Goal: Transaction & Acquisition: Purchase product/service

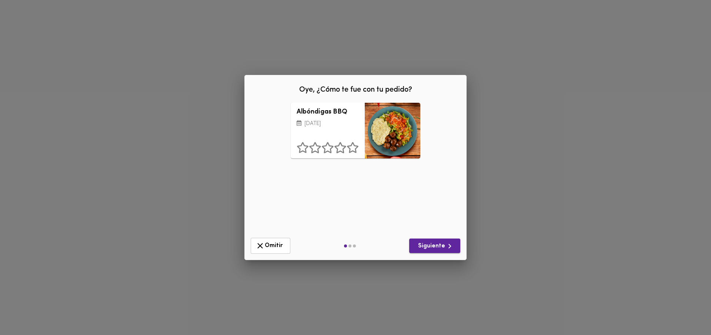
click at [430, 246] on span "Siguiente" at bounding box center [434, 245] width 39 height 9
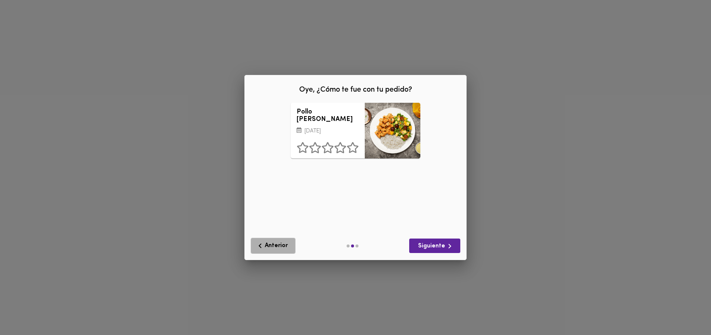
click at [262, 242] on icon "button" at bounding box center [260, 245] width 9 height 9
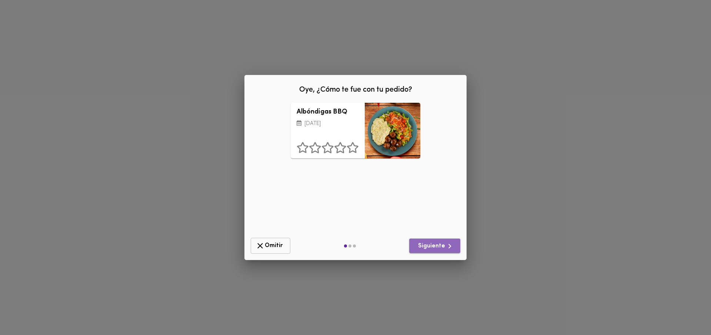
click at [444, 243] on span "Siguiente" at bounding box center [434, 245] width 39 height 9
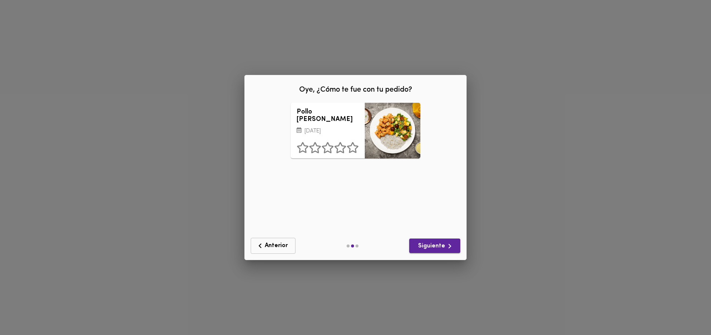
click at [435, 242] on span "Siguiente" at bounding box center [434, 245] width 39 height 9
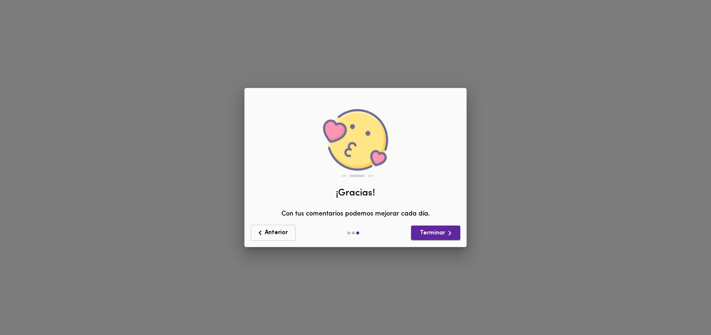
click at [435, 242] on div "Anterior Terminar" at bounding box center [356, 233] width 216 height 22
click at [426, 230] on span "Terminar" at bounding box center [435, 232] width 37 height 9
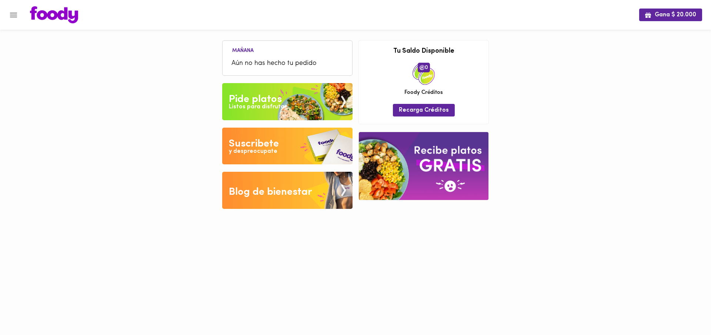
click at [269, 62] on span "Aún no has hecho tu pedido" at bounding box center [288, 64] width 112 height 10
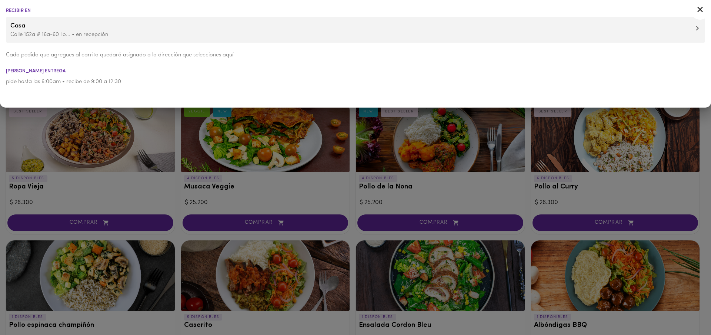
click at [58, 39] on li "Casa [STREET_ADDRESS] To... • en recepción" at bounding box center [356, 30] width 700 height 26
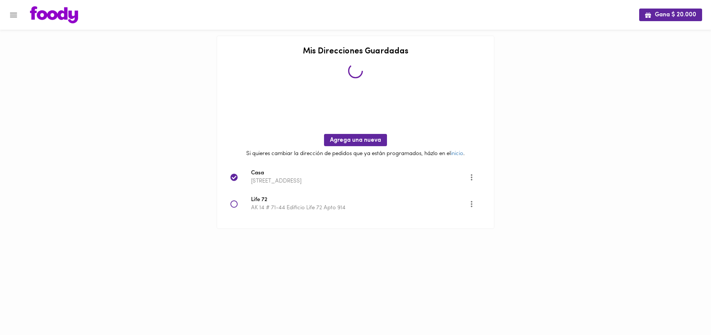
click at [57, 32] on div "Gana $ 20.000" at bounding box center [355, 18] width 711 height 36
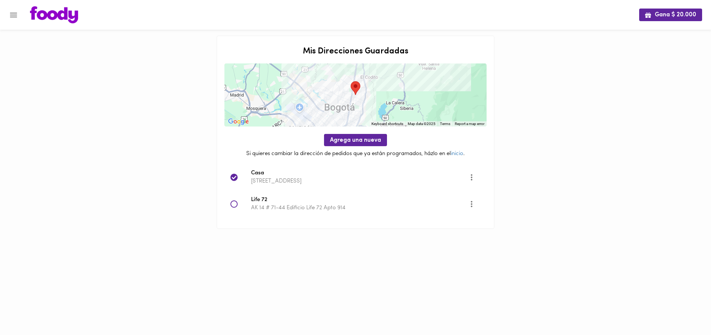
click at [233, 204] on icon at bounding box center [233, 203] width 7 height 7
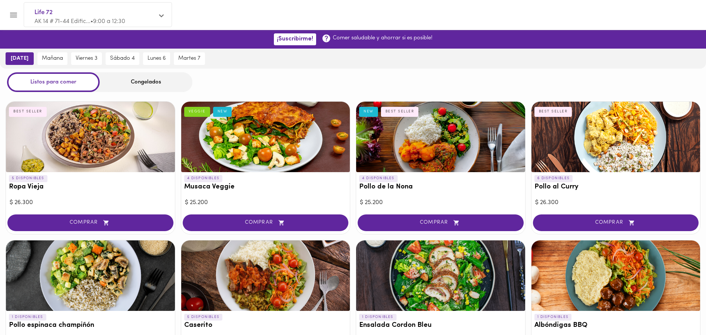
click at [465, 18] on div at bounding box center [360, 14] width 674 height 17
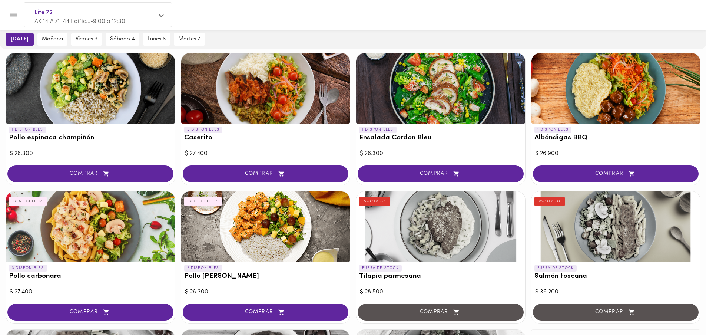
scroll to position [188, 0]
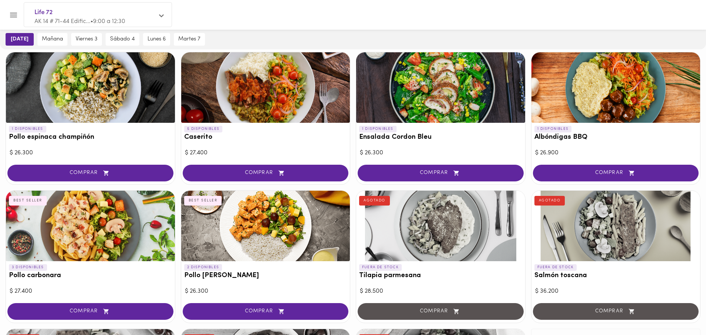
click at [598, 170] on span "COMPRAR" at bounding box center [615, 173] width 147 height 6
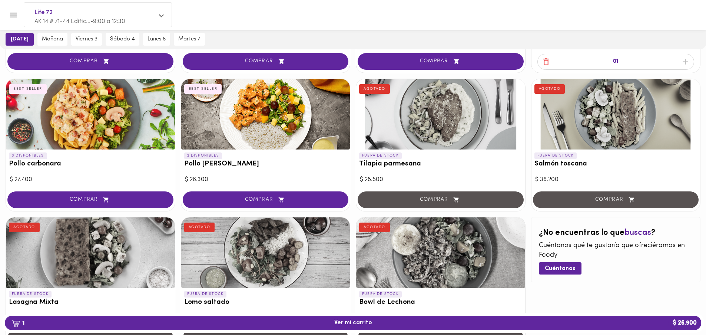
scroll to position [333, 0]
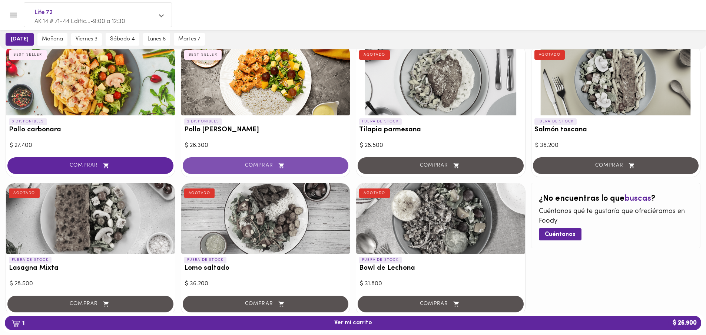
click at [269, 167] on span "COMPRAR" at bounding box center [265, 165] width 147 height 6
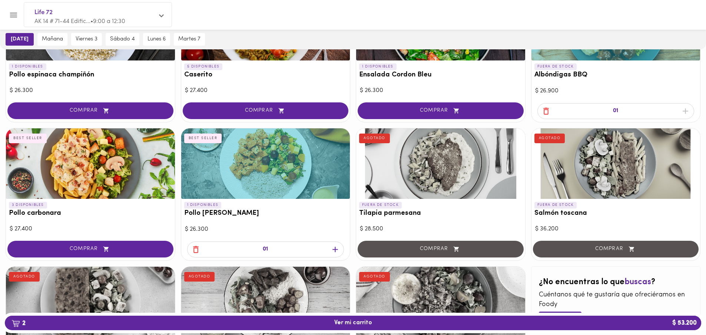
scroll to position [266, 0]
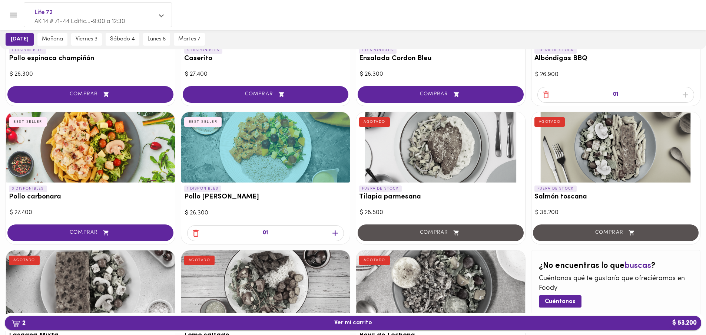
click at [317, 319] on span "2 Ver mi carrito $ 53.200" at bounding box center [353, 322] width 684 height 7
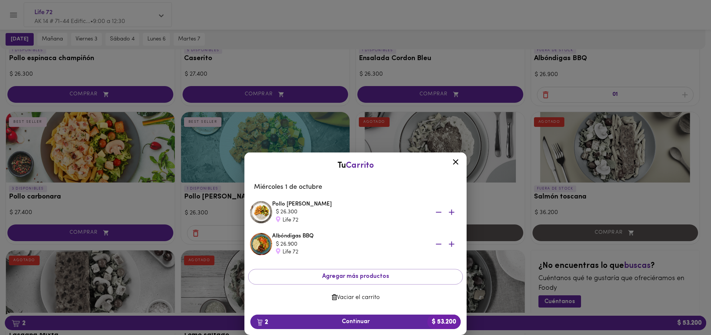
click at [456, 161] on icon at bounding box center [456, 162] width 6 height 6
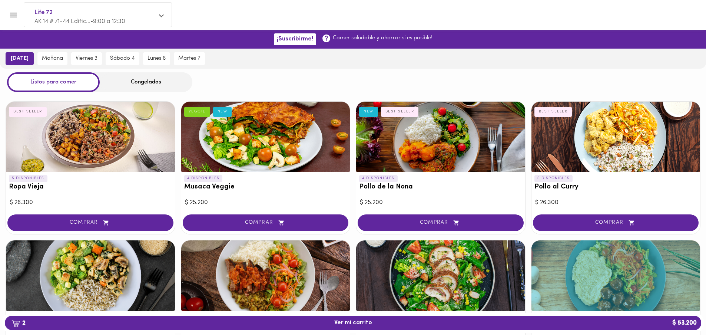
click at [136, 82] on div "Congelados" at bounding box center [146, 82] width 93 height 20
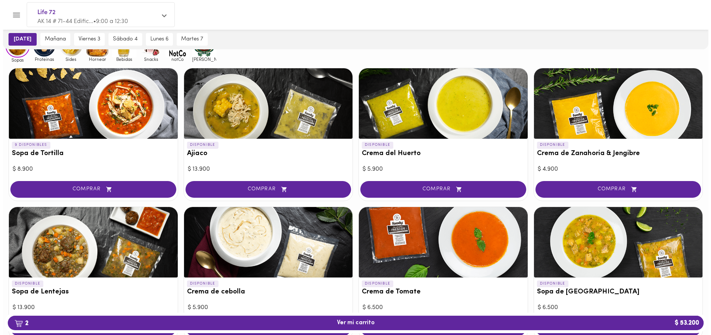
scroll to position [59, 0]
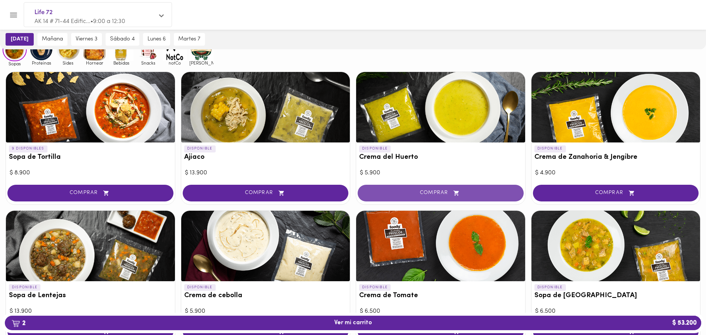
click at [426, 190] on span "COMPRAR" at bounding box center [440, 193] width 147 height 6
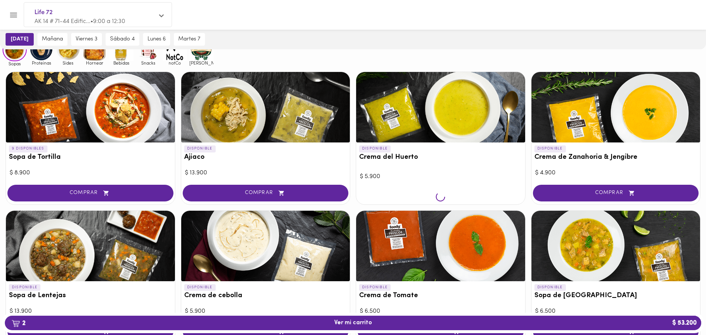
click at [426, 190] on div at bounding box center [440, 197] width 169 height 14
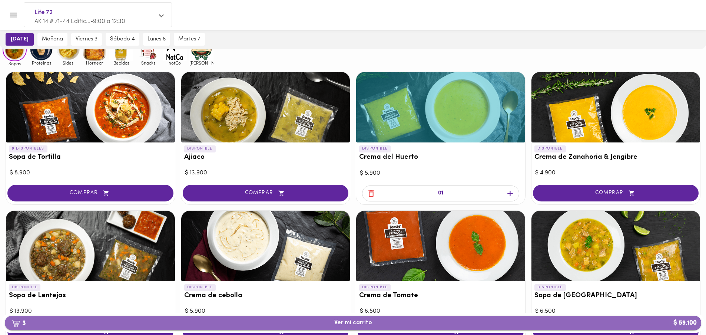
click at [359, 321] on span "3 Ver mi carrito $ 59.100" at bounding box center [353, 322] width 38 height 7
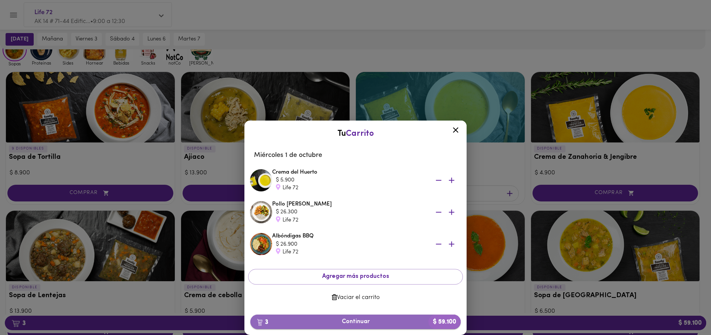
click at [365, 321] on span "3 Continuar $ 59.100" at bounding box center [355, 321] width 199 height 7
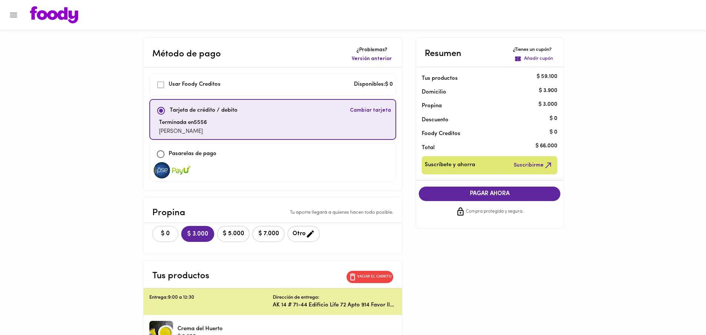
click at [162, 235] on span "$ 0" at bounding box center [165, 233] width 16 height 7
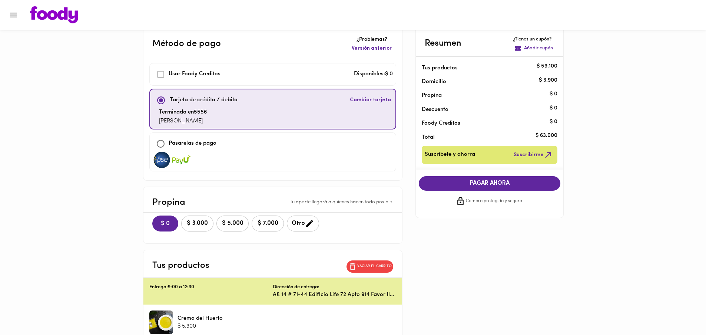
scroll to position [10, 0]
click at [187, 226] on span "$ 3.000" at bounding box center [197, 223] width 23 height 7
click at [159, 224] on span "$ 0" at bounding box center [165, 223] width 16 height 7
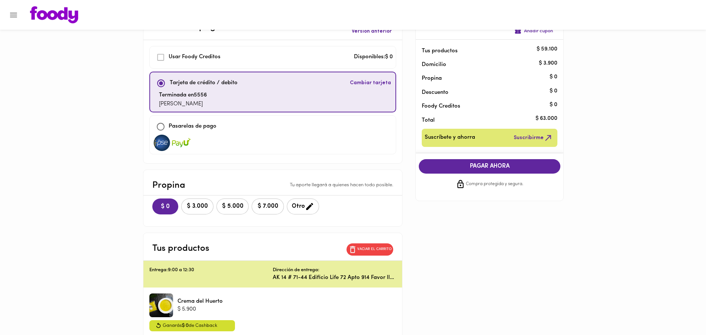
scroll to position [25, 0]
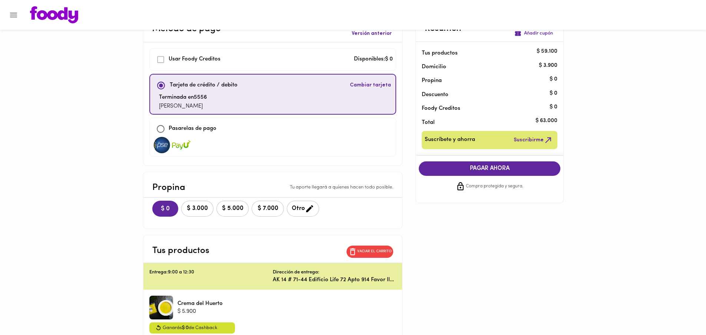
click at [487, 173] on button "PAGAR AHORA" at bounding box center [490, 168] width 142 height 14
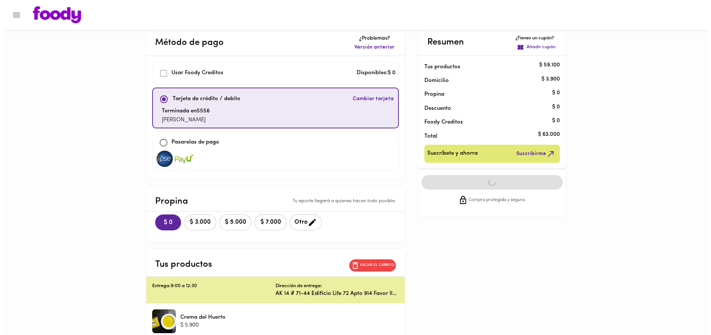
scroll to position [0, 0]
